Goal: Find contact information: Find contact information

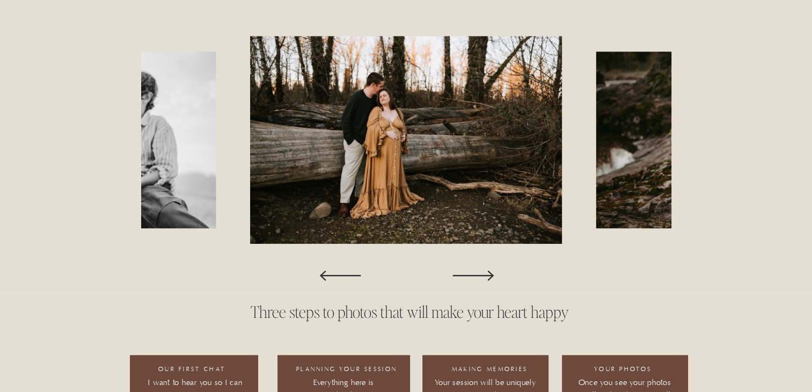
scroll to position [910, 0]
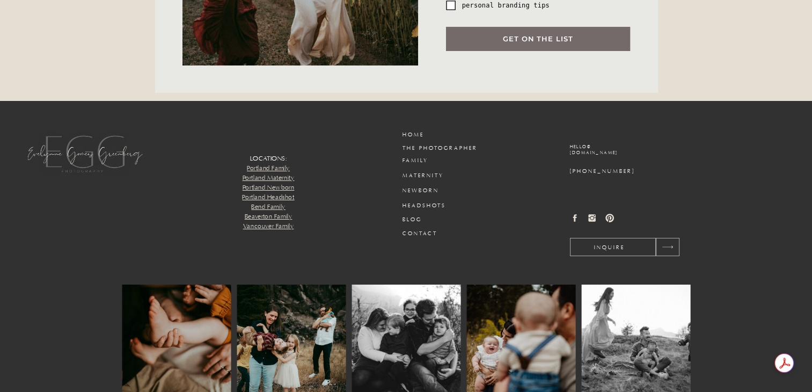
scroll to position [3971, 0]
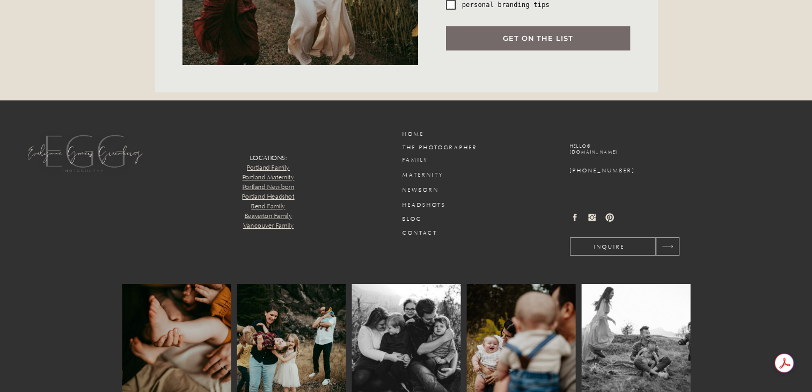
click at [416, 230] on h3 "Contact" at bounding box center [427, 233] width 51 height 8
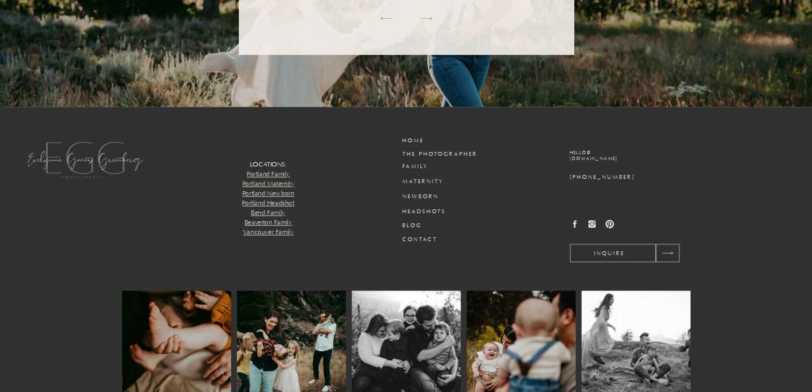
scroll to position [1155, 0]
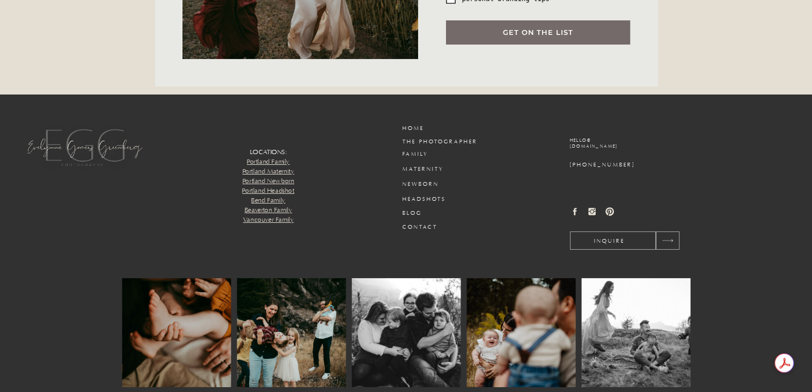
scroll to position [4013, 0]
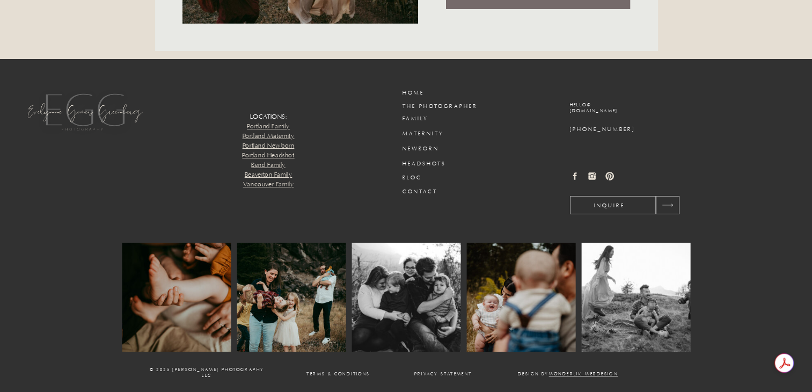
click at [421, 191] on h3 "Contact" at bounding box center [427, 192] width 51 height 8
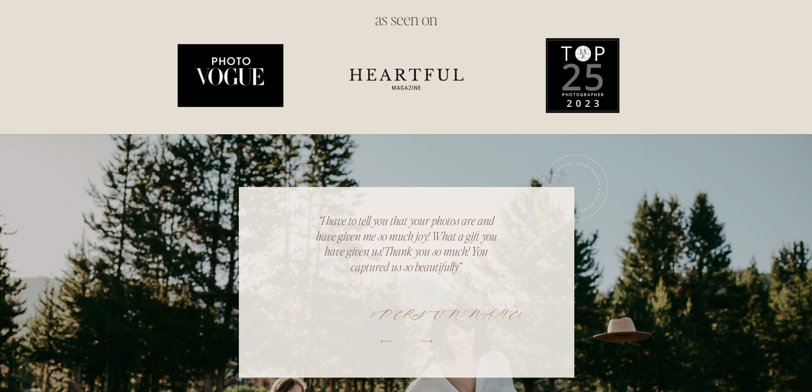
scroll to position [1155, 0]
